Goal: Task Accomplishment & Management: Manage account settings

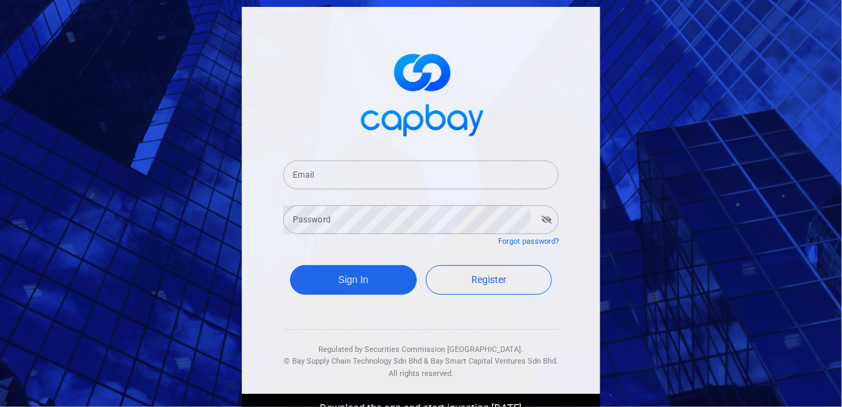
click at [345, 171] on input "Email" at bounding box center [421, 175] width 276 height 29
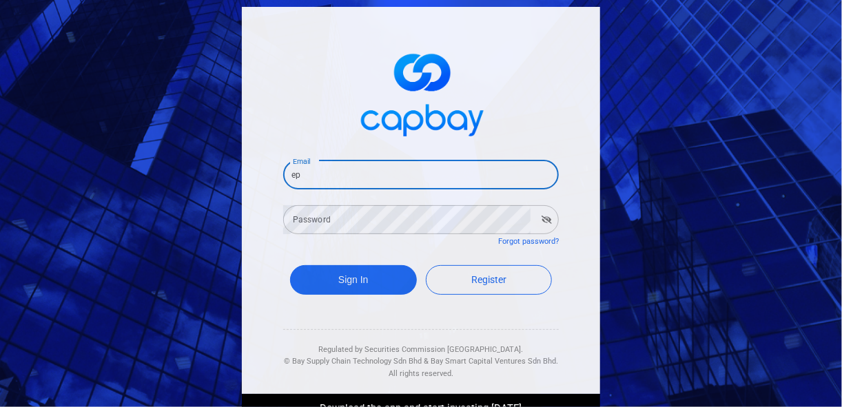
type input "e"
type input "[EMAIL_ADDRESS][DOMAIN_NAME]"
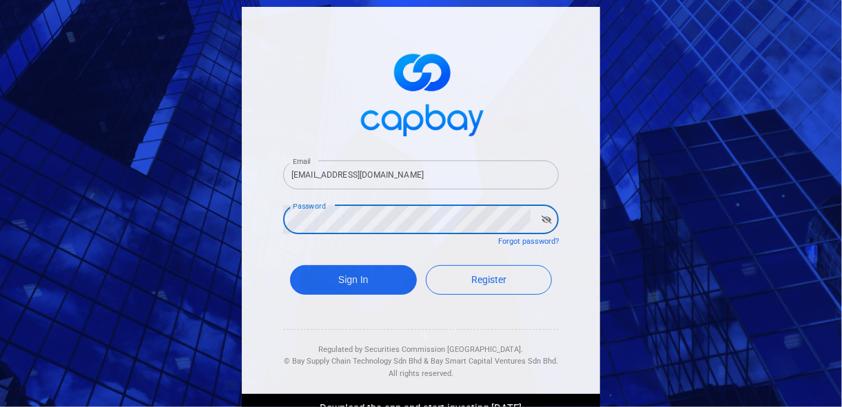
click at [290, 265] on button "Sign In" at bounding box center [353, 280] width 127 height 30
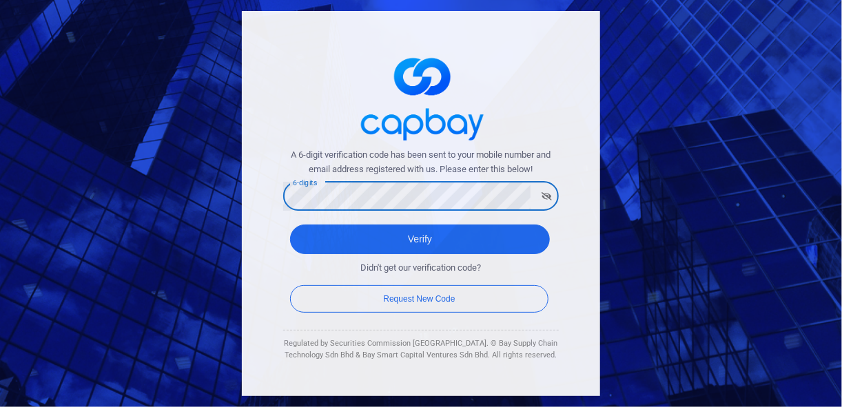
click at [290, 225] on button "Verify" at bounding box center [420, 240] width 260 height 30
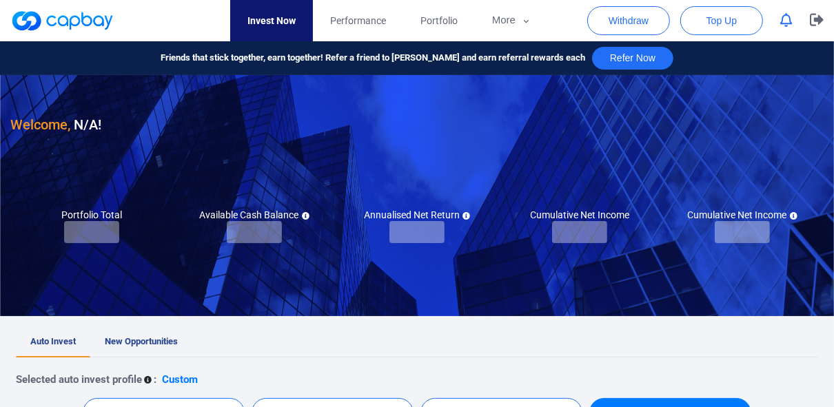
checkbox input "true"
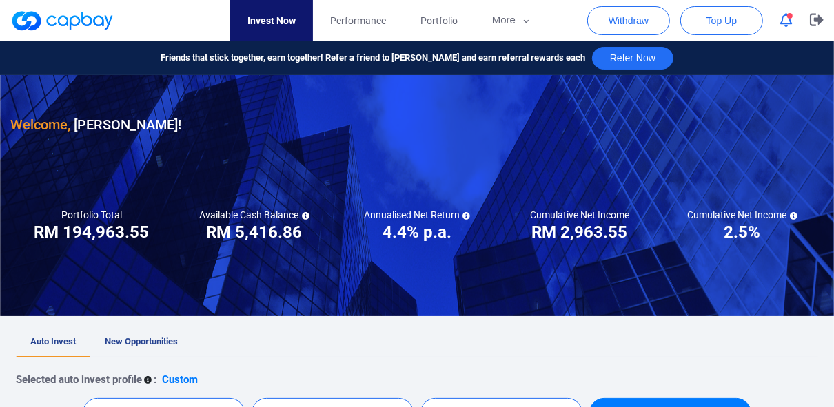
click at [787, 23] on icon "button" at bounding box center [786, 20] width 12 height 14
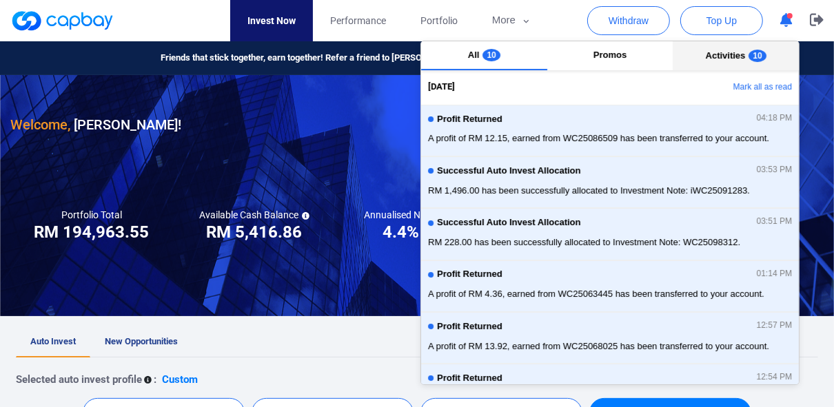
click at [731, 52] on span "Activities" at bounding box center [726, 55] width 40 height 10
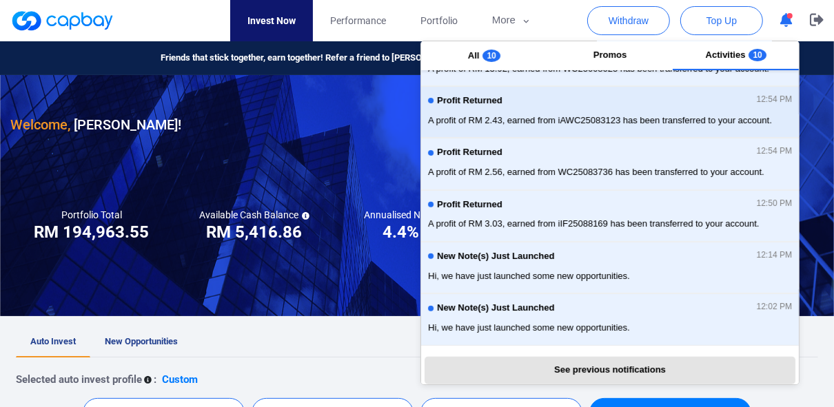
scroll to position [279, 0]
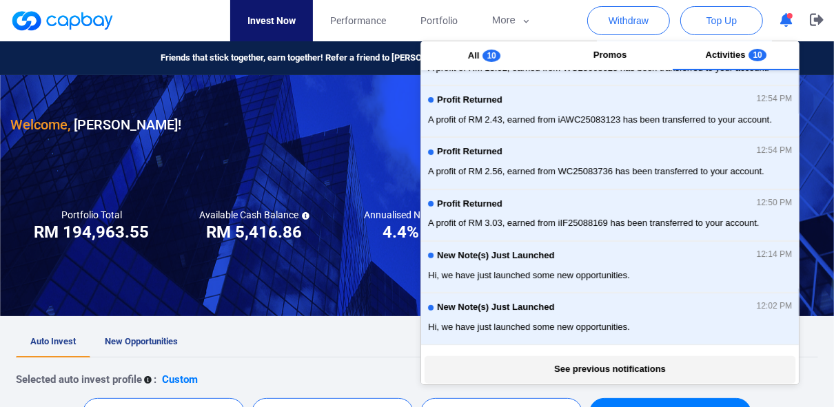
click at [634, 367] on button "See previous notifications" at bounding box center [610, 370] width 370 height 28
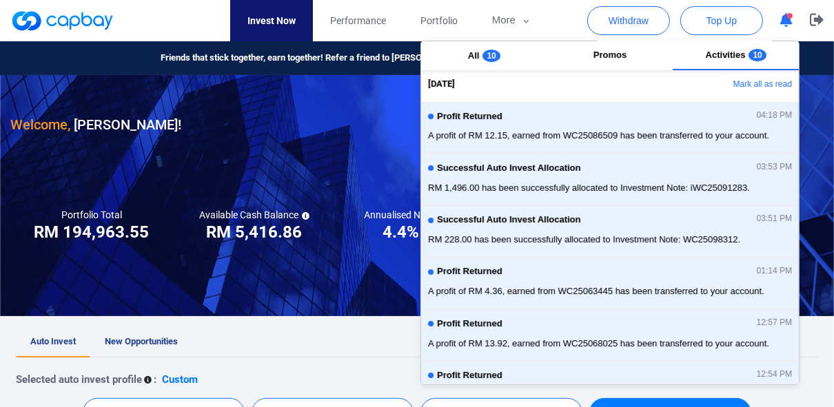
scroll to position [0, 0]
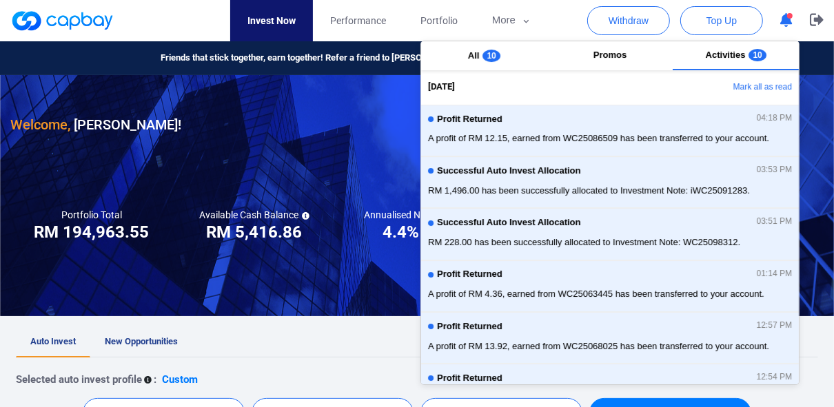
click at [756, 89] on button "Mark all as read" at bounding box center [725, 87] width 148 height 23
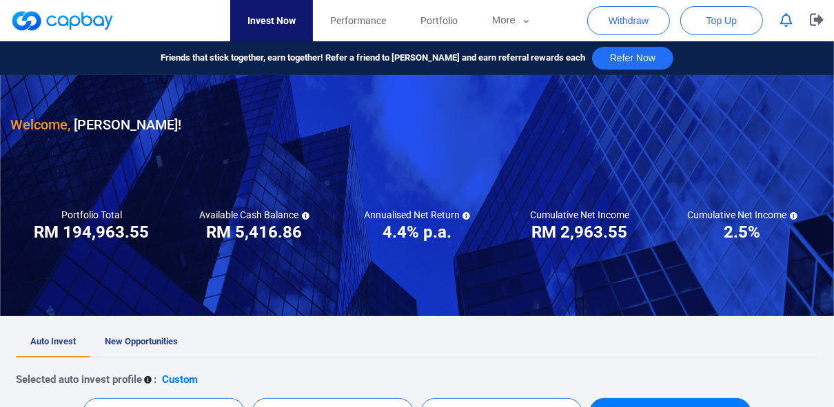
click at [561, 10] on nav "Invest Now Performance Portfolio More Transaction My Statements My Profile FAQs…" at bounding box center [389, 20] width 813 height 41
click at [811, 26] on icon "button" at bounding box center [817, 19] width 14 height 13
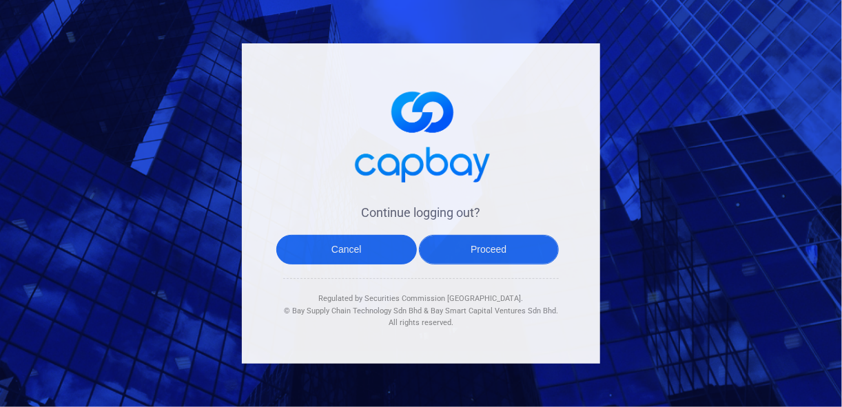
click at [509, 247] on button "Proceed" at bounding box center [489, 250] width 141 height 30
